Goal: Task Accomplishment & Management: Manage account settings

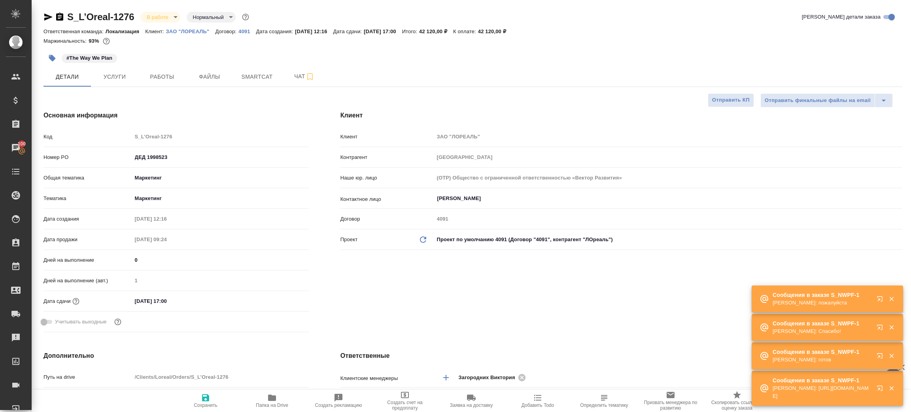
select select "RU"
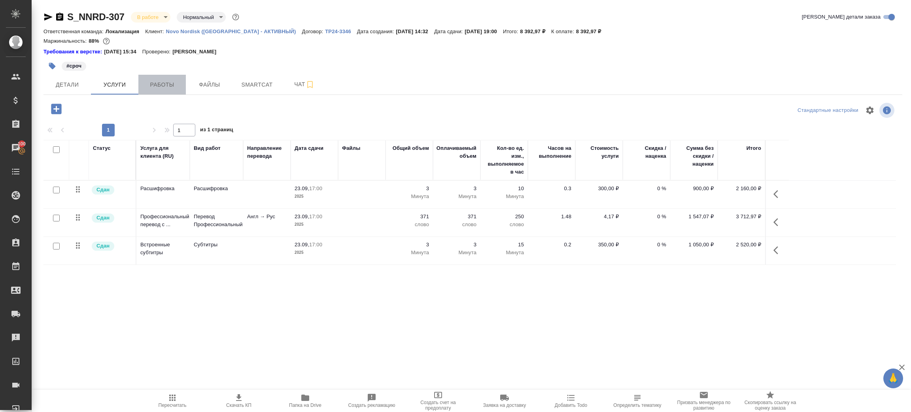
click at [169, 80] on span "Работы" at bounding box center [162, 85] width 38 height 10
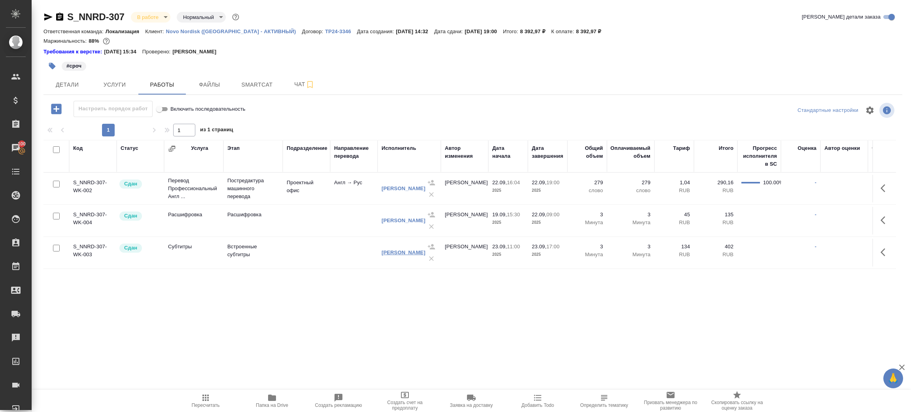
click at [399, 250] on link "Зенков Алексей" at bounding box center [403, 252] width 44 height 6
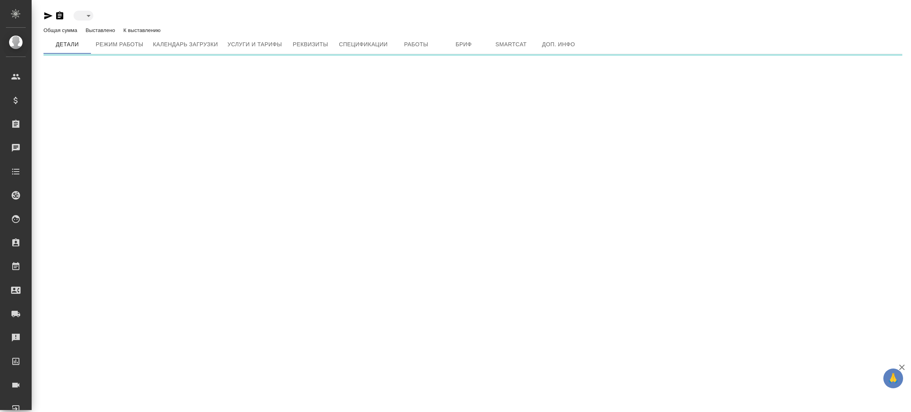
type input "active"
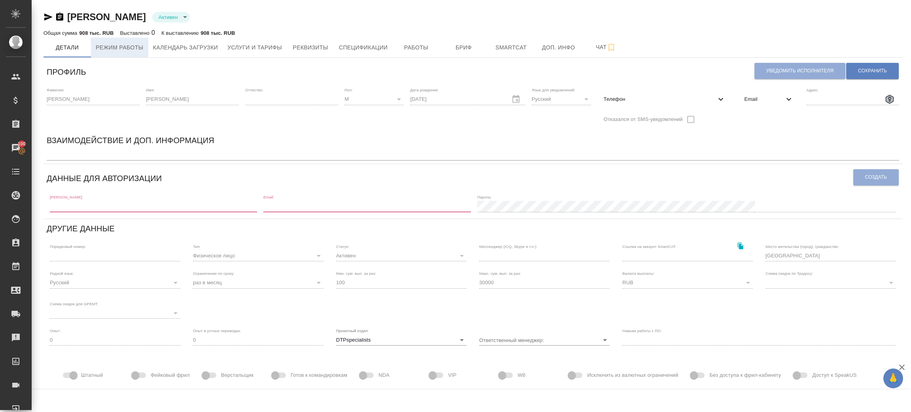
click at [114, 48] on span "Режим работы" at bounding box center [120, 48] width 48 height 10
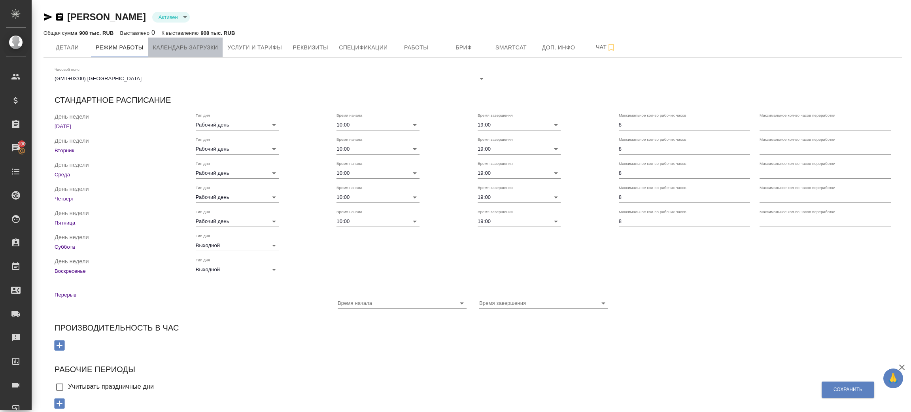
click at [192, 51] on span "Календарь загрузки" at bounding box center [185, 48] width 65 height 10
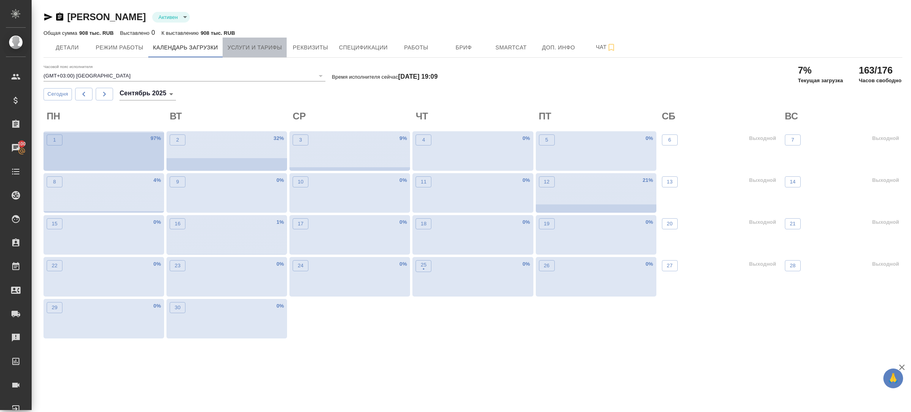
click at [246, 46] on span "Услуги и тарифы" at bounding box center [254, 48] width 55 height 10
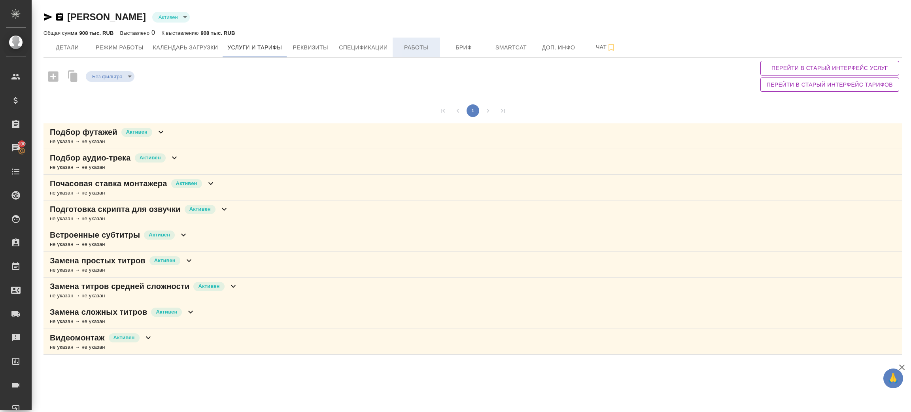
click at [428, 48] on span "Работы" at bounding box center [416, 48] width 38 height 10
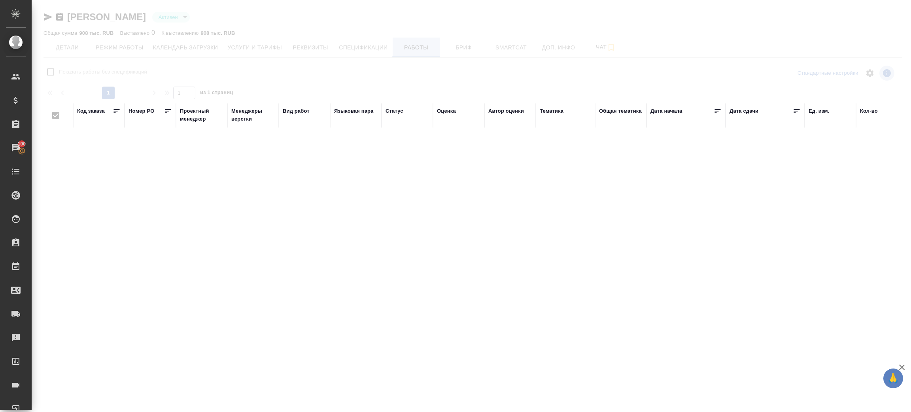
checkbox input "false"
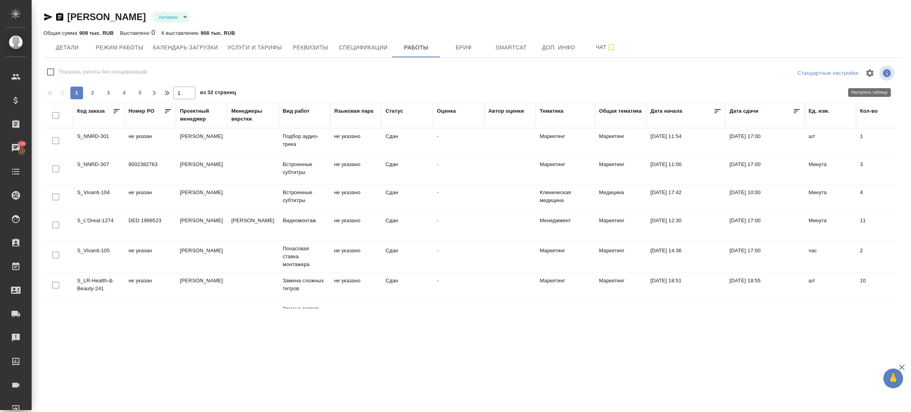
click at [871, 72] on icon "button" at bounding box center [870, 73] width 8 height 8
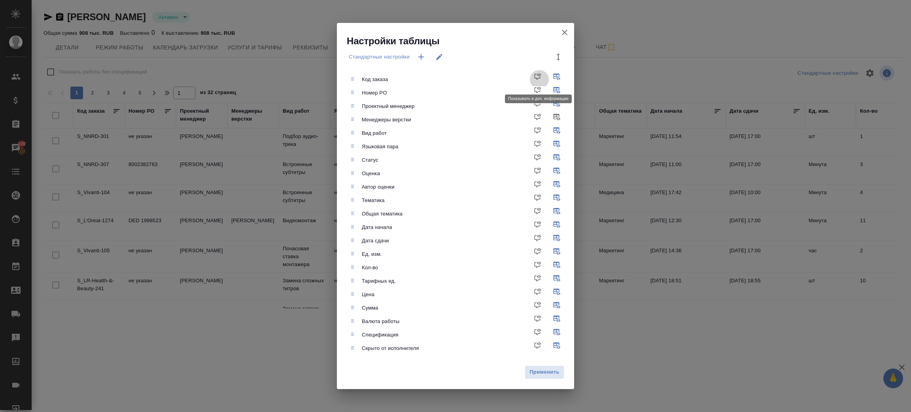
click at [540, 77] on input "checkbox" at bounding box center [539, 79] width 19 height 19
click at [537, 77] on input "checkbox" at bounding box center [539, 79] width 19 height 19
checkbox input "false"
click at [557, 77] on input "checkbox" at bounding box center [558, 79] width 19 height 19
click at [557, 80] on input "checkbox" at bounding box center [558, 79] width 19 height 19
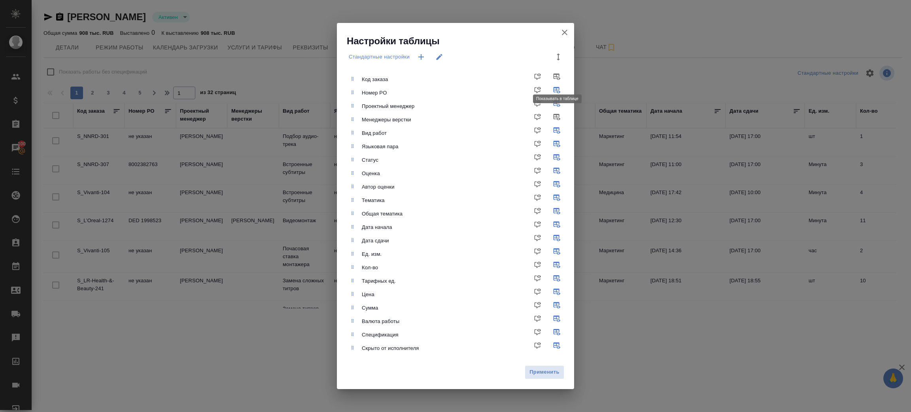
checkbox input "true"
click at [557, 89] on input "checkbox" at bounding box center [558, 92] width 19 height 19
checkbox input "false"
click at [555, 142] on input "checkbox" at bounding box center [558, 146] width 19 height 19
checkbox input "false"
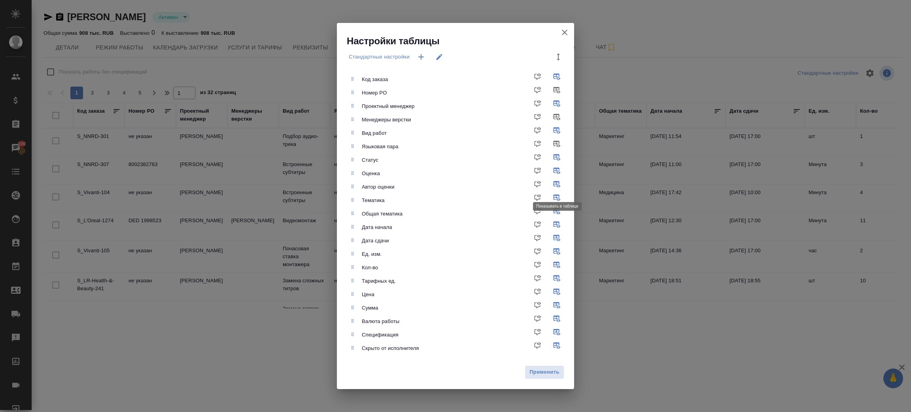
click at [555, 184] on input "checkbox" at bounding box center [558, 187] width 19 height 19
checkbox input "false"
click at [533, 372] on span "Применить" at bounding box center [544, 372] width 31 height 9
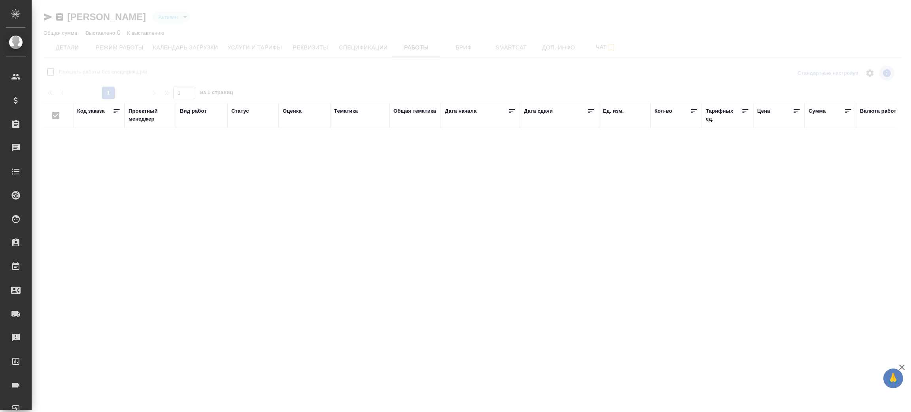
checkbox input "false"
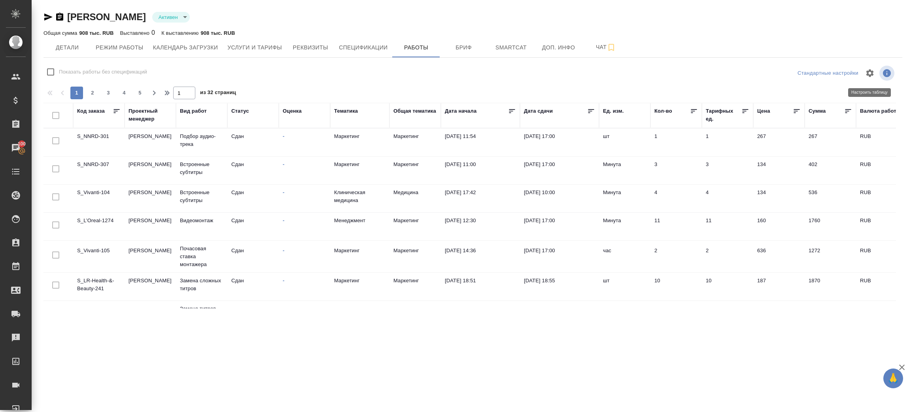
click at [869, 76] on icon "button" at bounding box center [870, 73] width 8 height 8
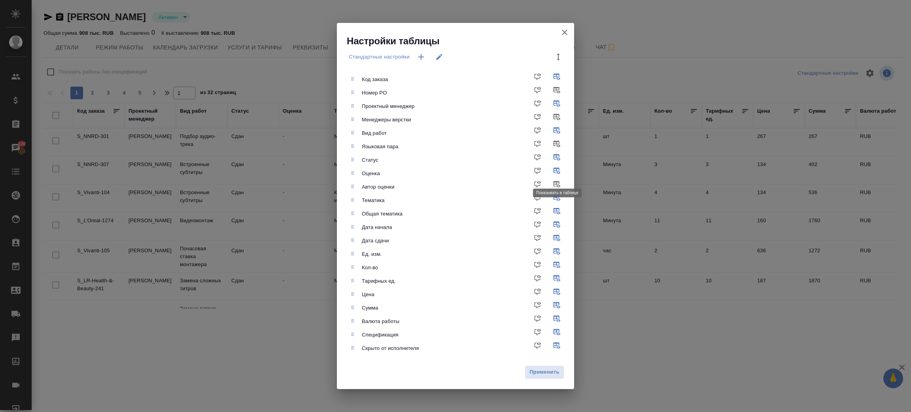
click at [559, 170] on input "checkbox" at bounding box center [558, 173] width 19 height 19
checkbox input "false"
click at [557, 198] on input "checkbox" at bounding box center [558, 200] width 19 height 19
checkbox input "false"
click at [557, 207] on input "checkbox" at bounding box center [558, 213] width 19 height 19
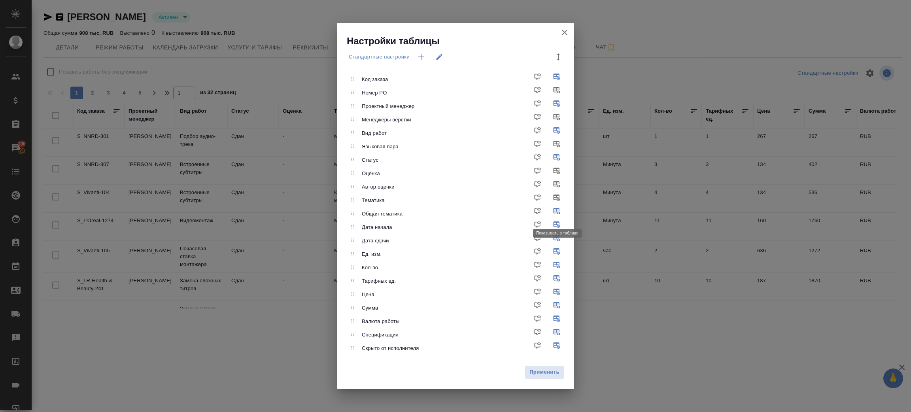
checkbox input "false"
click at [548, 376] on span "Применить" at bounding box center [544, 372] width 31 height 9
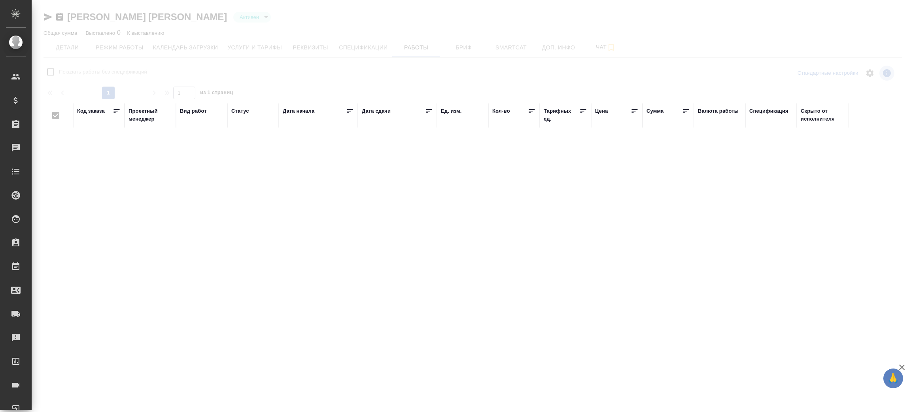
checkbox input "false"
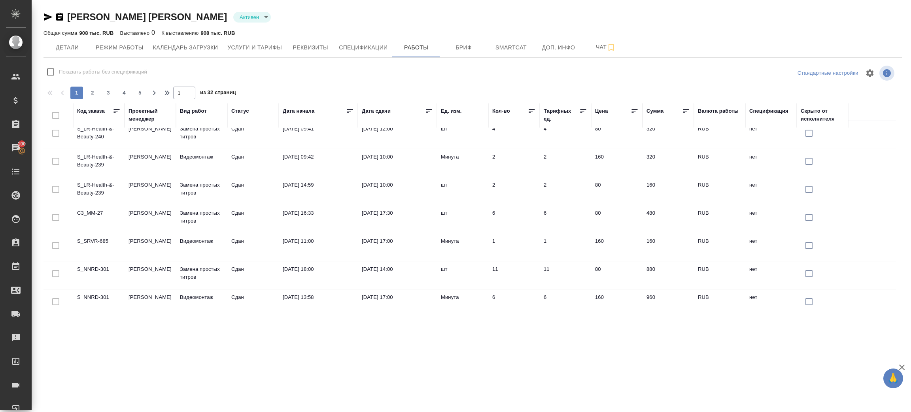
scroll to position [536, 0]
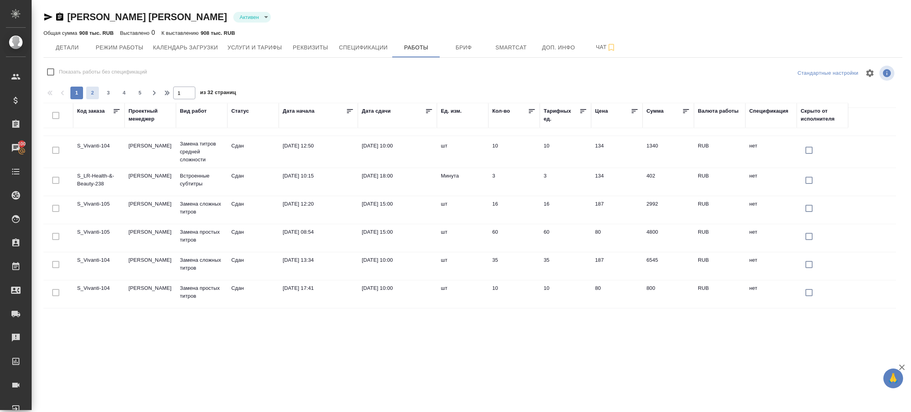
click at [92, 94] on span "2" at bounding box center [92, 93] width 13 height 8
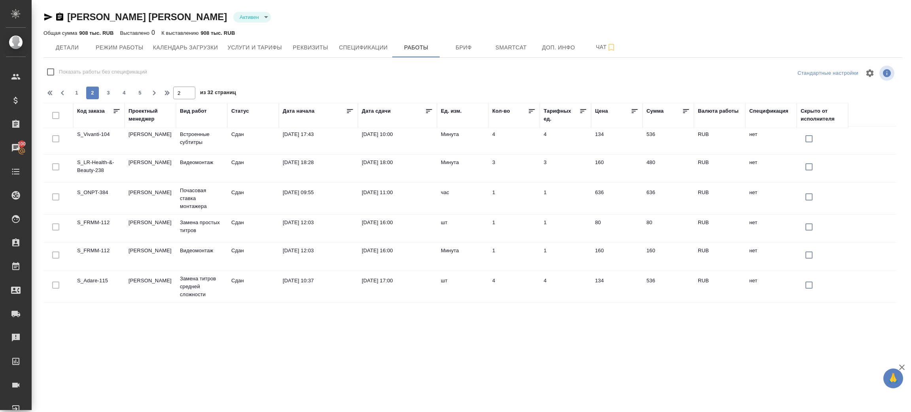
scroll to position [0, 0]
click at [63, 93] on icon "button" at bounding box center [62, 92] width 9 height 9
type input "1"
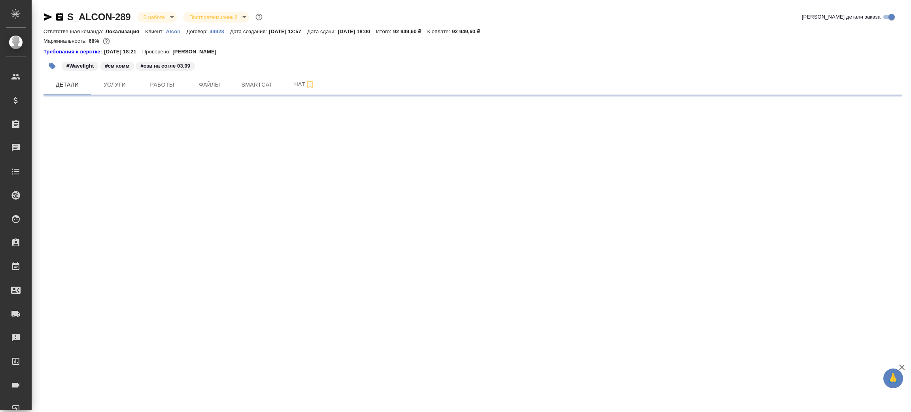
select select "RU"
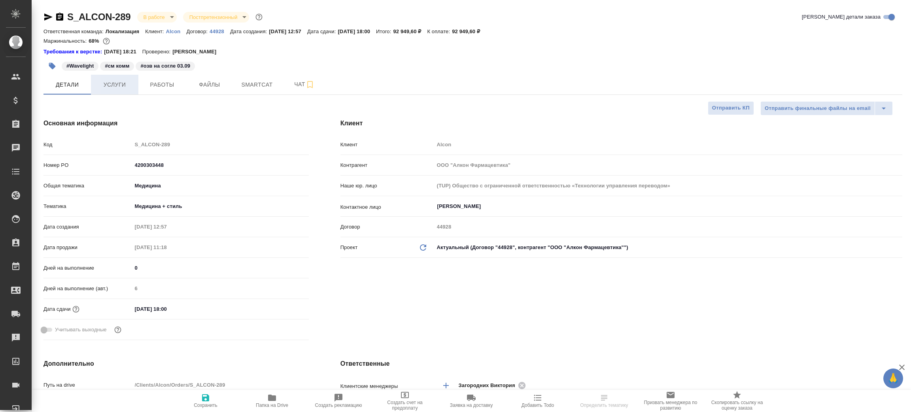
type textarea "x"
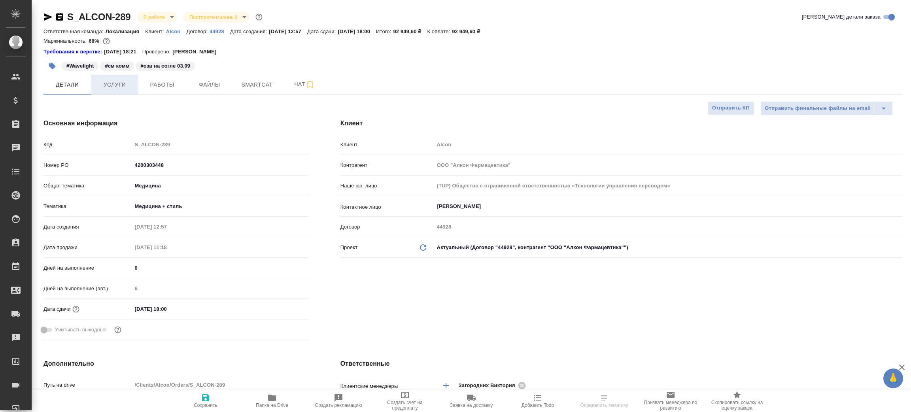
type textarea "x"
click at [149, 84] on span "Работы" at bounding box center [162, 85] width 38 height 10
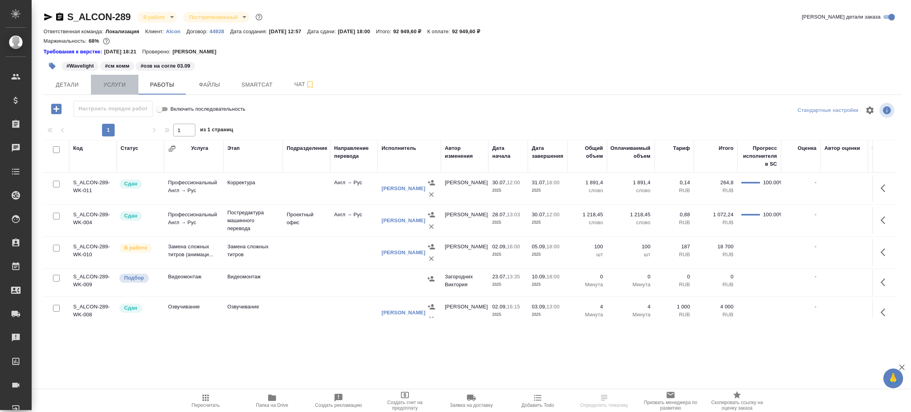
click at [121, 86] on span "Услуги" at bounding box center [115, 85] width 38 height 10
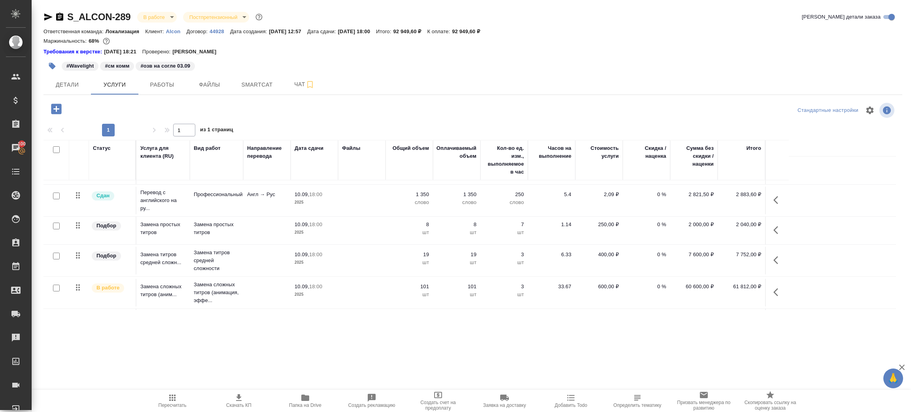
scroll to position [22, 0]
